Goal: Information Seeking & Learning: Learn about a topic

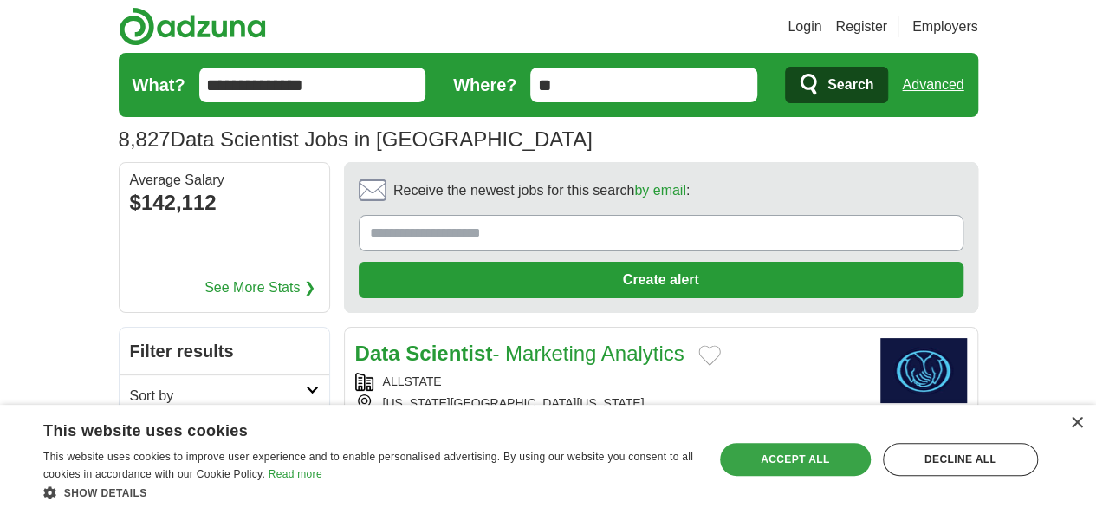
click at [838, 465] on div "Accept all" at bounding box center [795, 459] width 151 height 33
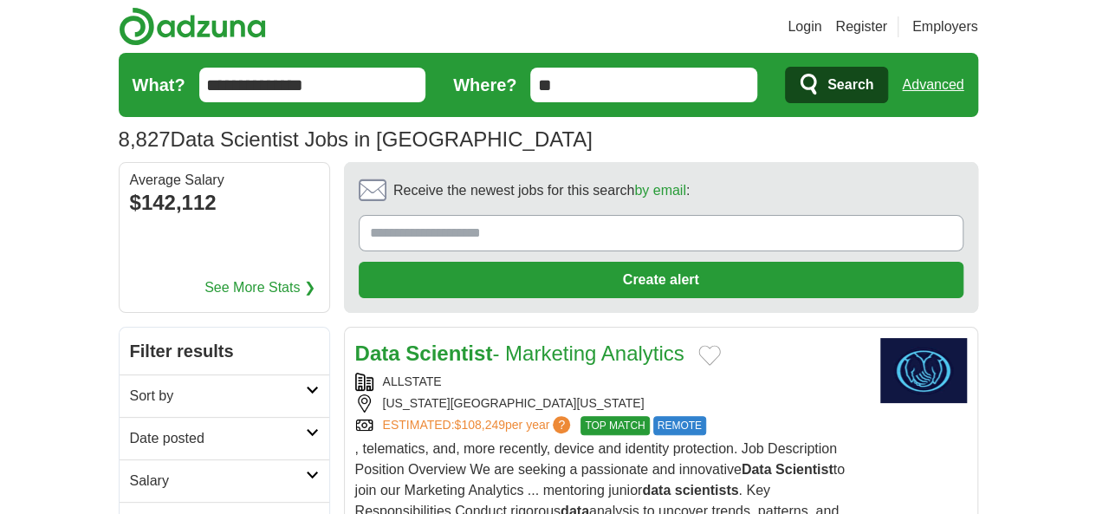
click at [194, 428] on h2 "Date posted" at bounding box center [218, 438] width 176 height 21
click at [130, 470] on link "Last 24 hours" at bounding box center [224, 480] width 189 height 21
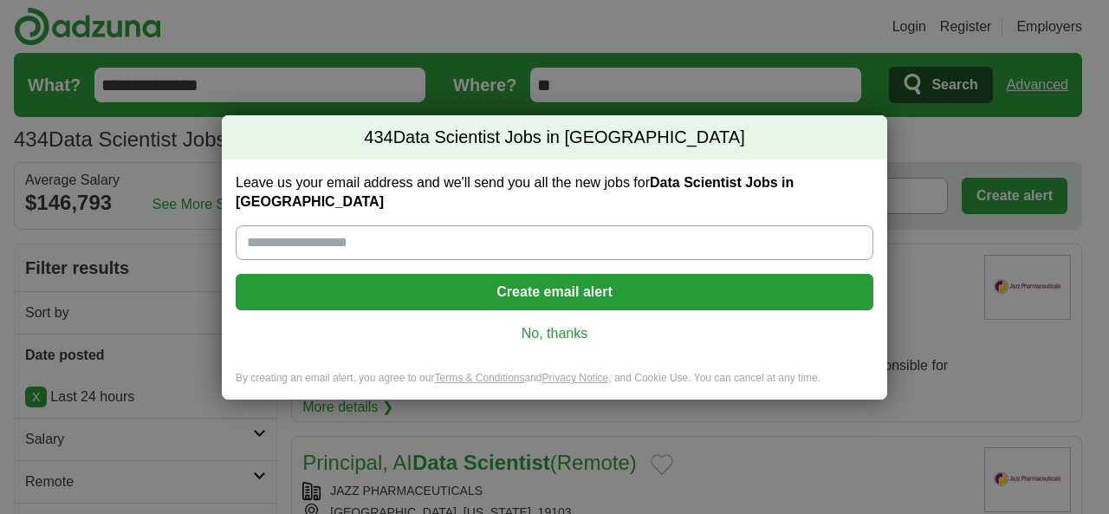
click at [550, 333] on link "No, thanks" at bounding box center [555, 333] width 610 height 19
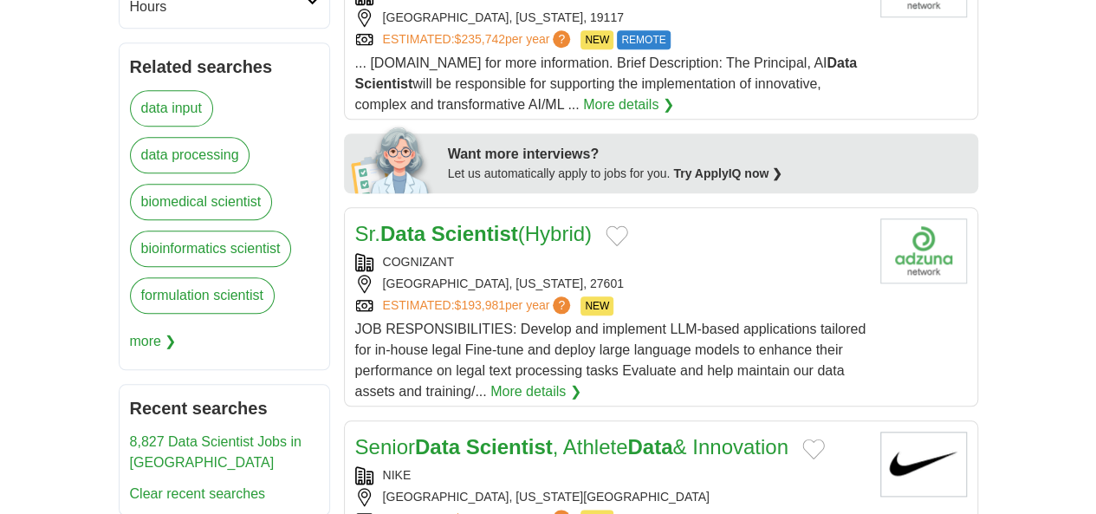
scroll to position [803, 0]
